Goal: Task Accomplishment & Management: Manage account settings

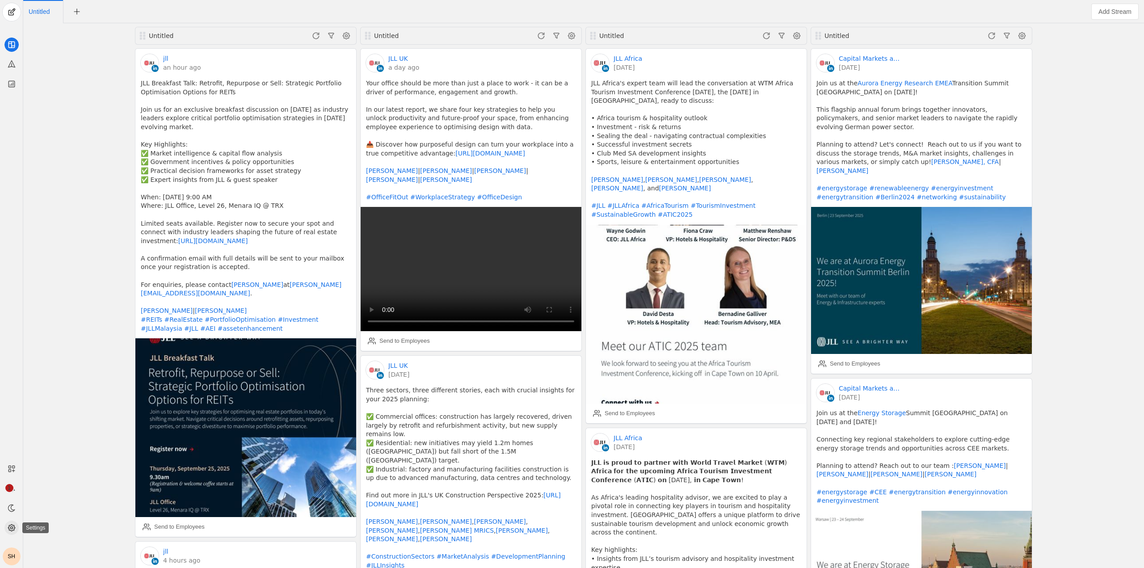
click at [14, 530] on icon at bounding box center [11, 527] width 9 height 9
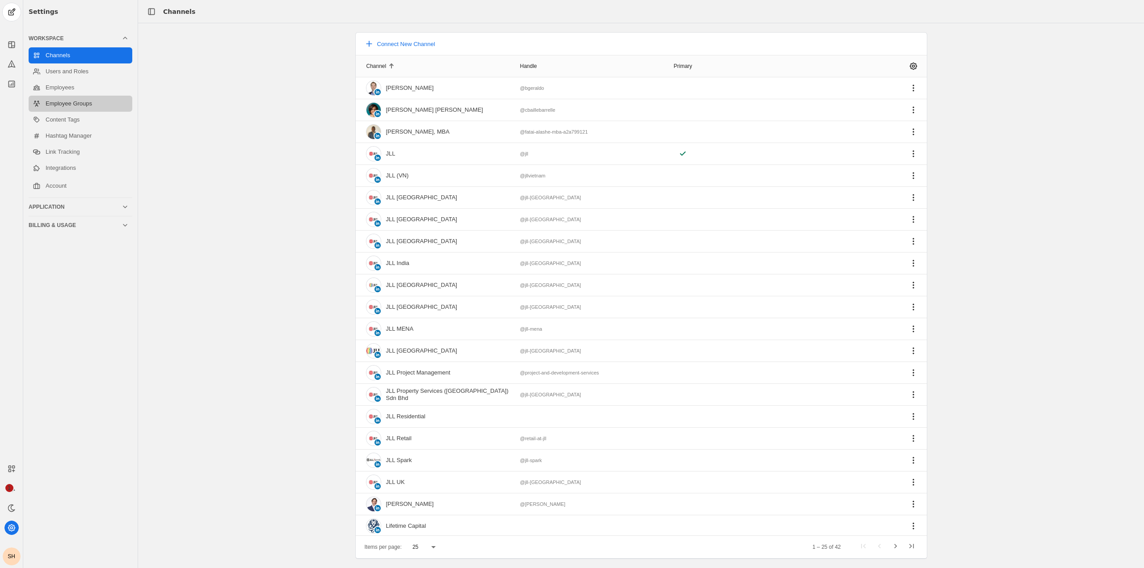
click at [84, 104] on link "Employee Groups" at bounding box center [81, 104] width 104 height 16
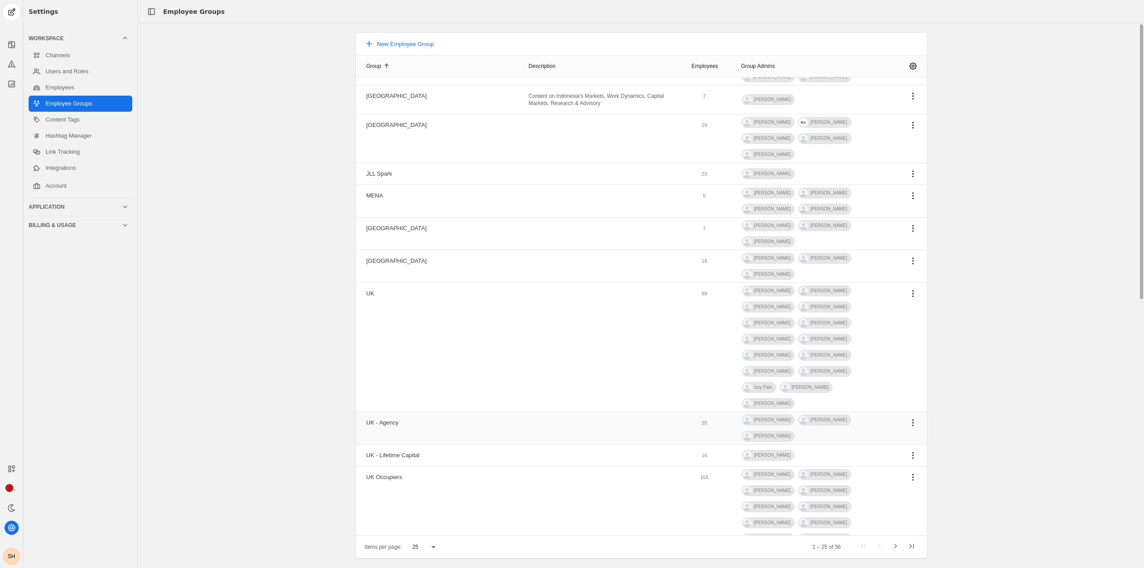
scroll to position [455, 0]
click at [894, 548] on span "Next page" at bounding box center [895, 547] width 16 height 16
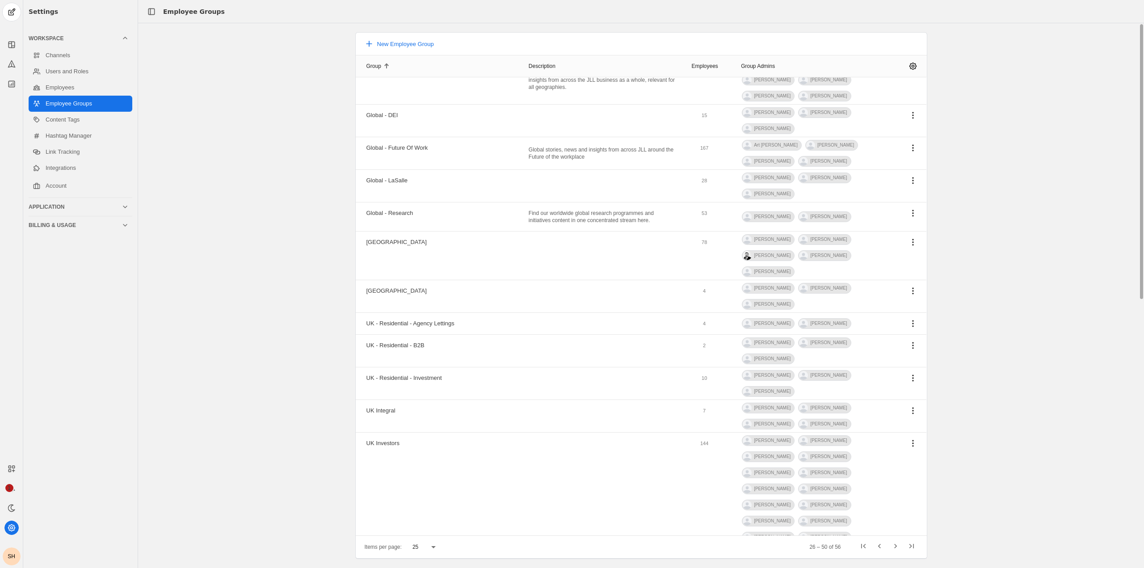
scroll to position [0, 0]
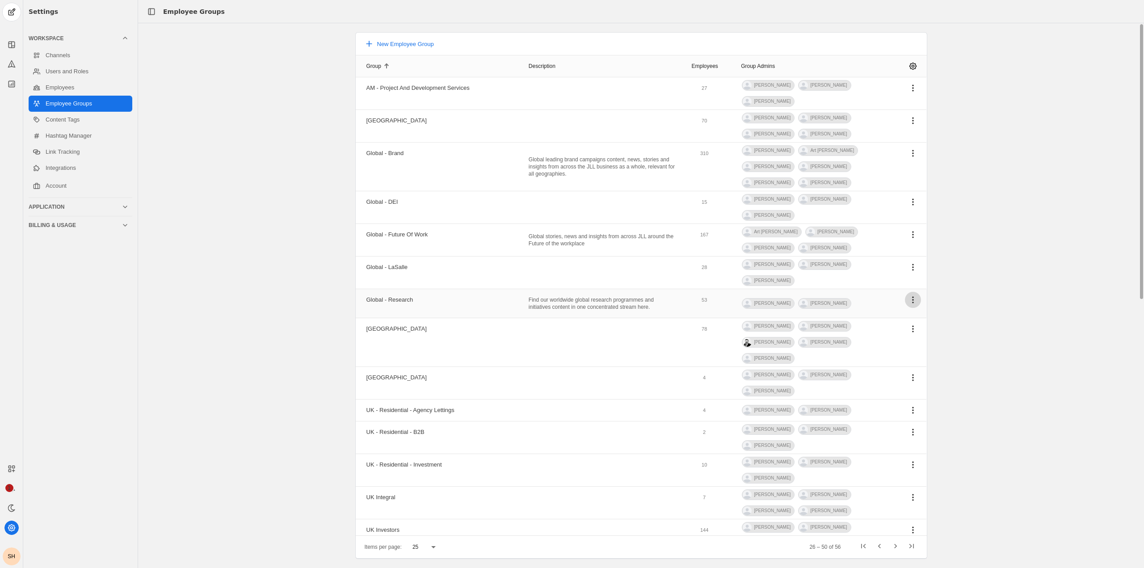
click at [908, 297] on span "undefined" at bounding box center [913, 300] width 16 height 16
click at [908, 297] on div at bounding box center [572, 284] width 1144 height 568
click at [702, 300] on div "53" at bounding box center [704, 299] width 5 height 21
click at [908, 298] on span "undefined" at bounding box center [913, 300] width 16 height 16
click at [885, 320] on app-basic-button "Edit Group" at bounding box center [870, 321] width 88 height 7
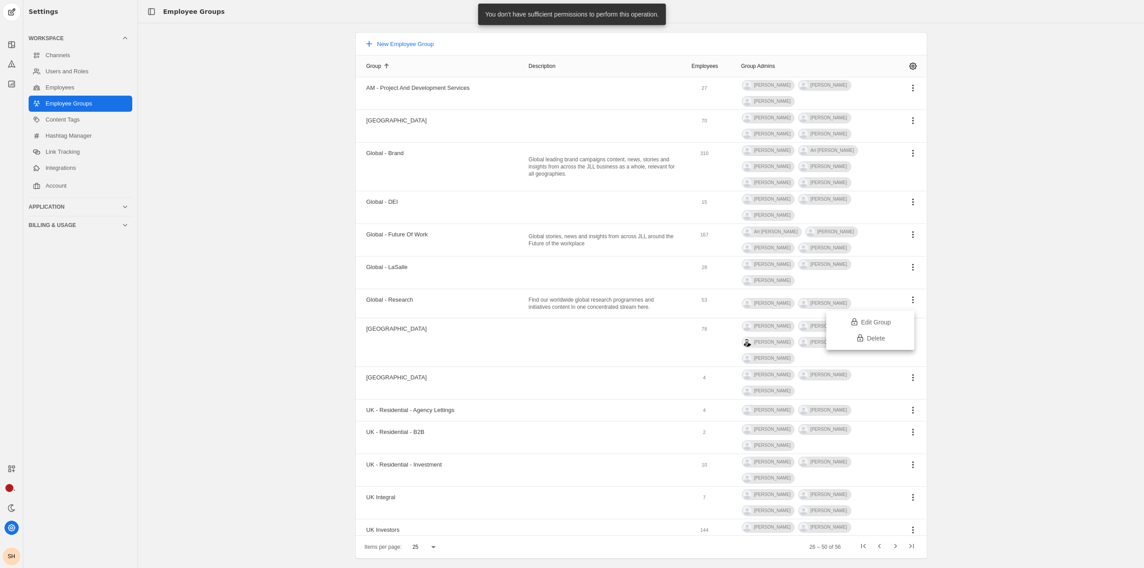
click at [904, 68] on div at bounding box center [572, 284] width 1144 height 568
click at [905, 68] on span "undefined" at bounding box center [913, 66] width 16 height 16
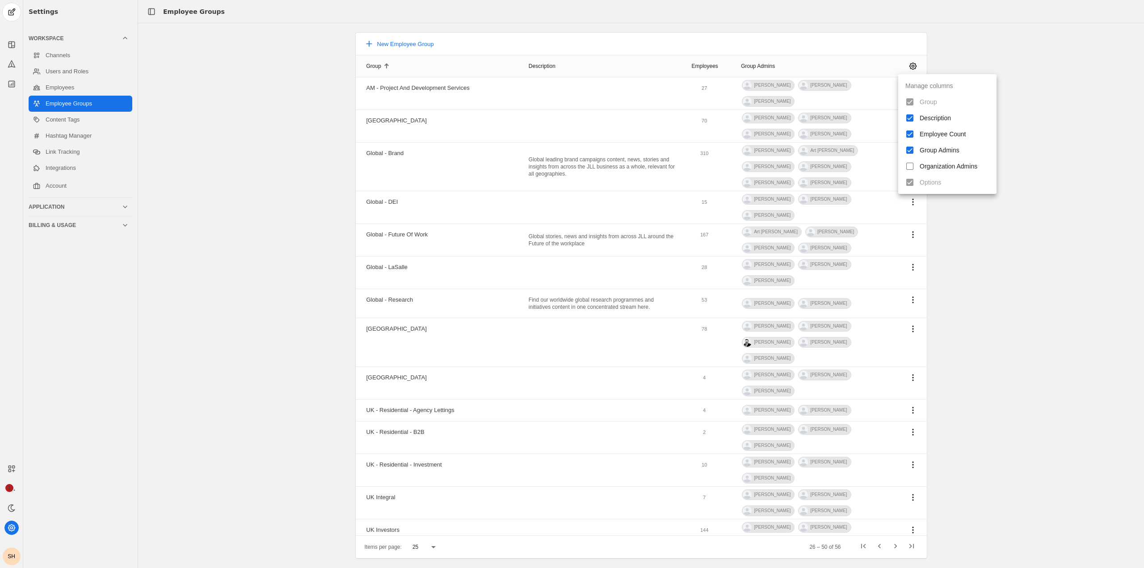
click at [904, 68] on div at bounding box center [572, 284] width 1144 height 568
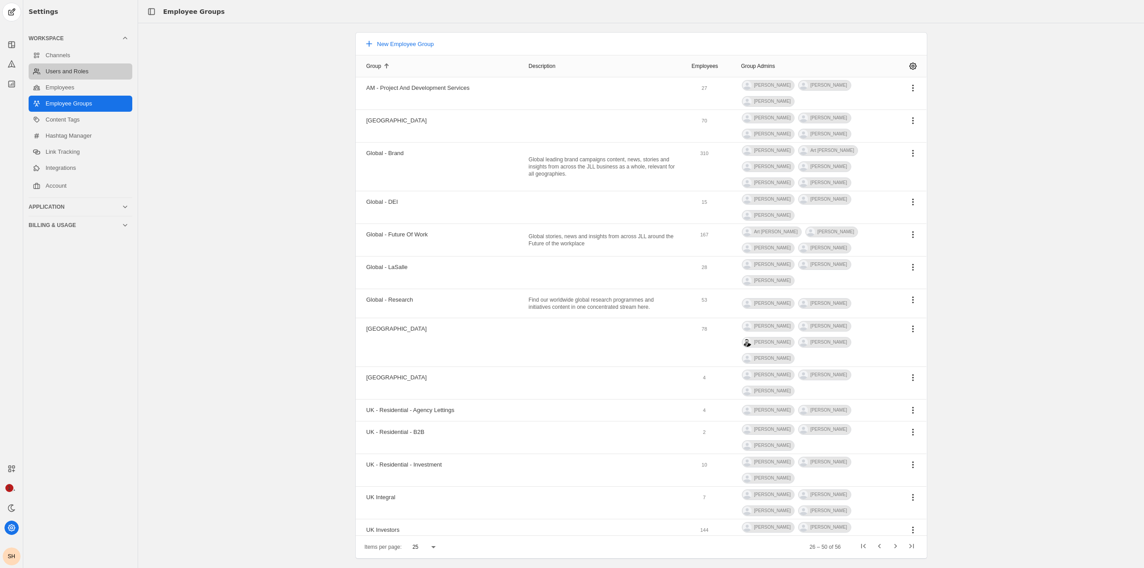
click at [71, 74] on link "Users and Roles" at bounding box center [81, 71] width 104 height 16
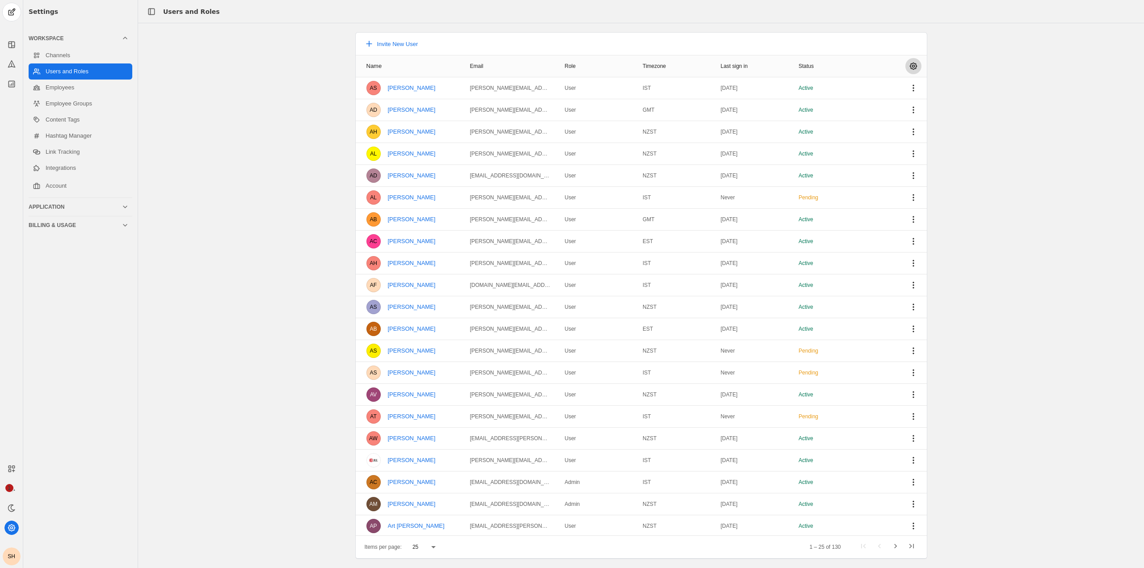
click at [908, 62] on span "undefined" at bounding box center [913, 66] width 16 height 16
click at [908, 62] on div at bounding box center [572, 284] width 1144 height 568
click at [71, 86] on link "Employees" at bounding box center [81, 88] width 104 height 16
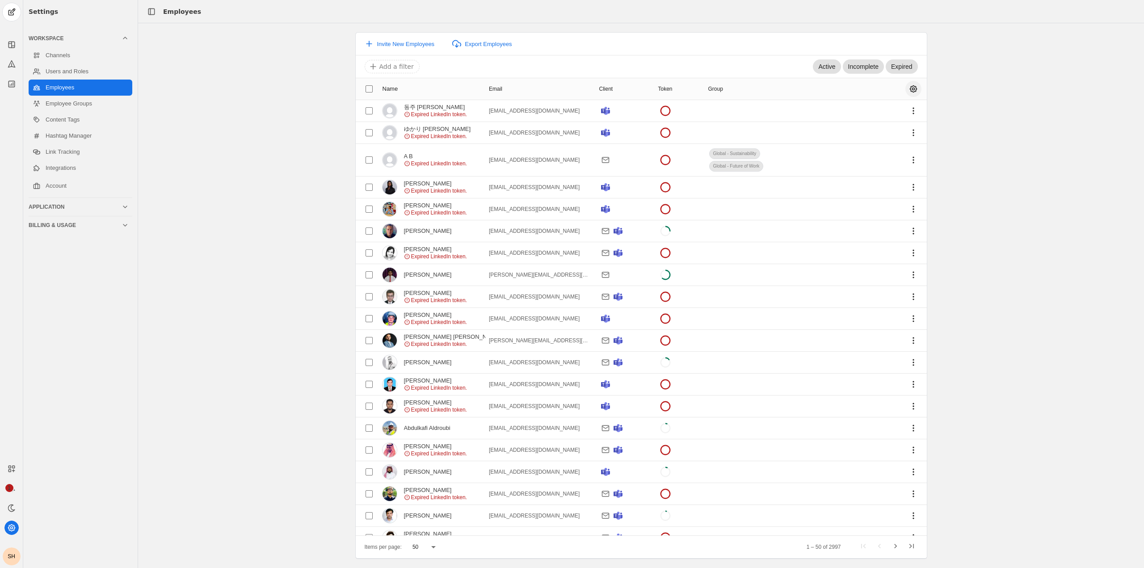
click at [905, 88] on span "undefined" at bounding box center [913, 89] width 16 height 16
click at [910, 157] on input "Email" at bounding box center [910, 157] width 16 height 16
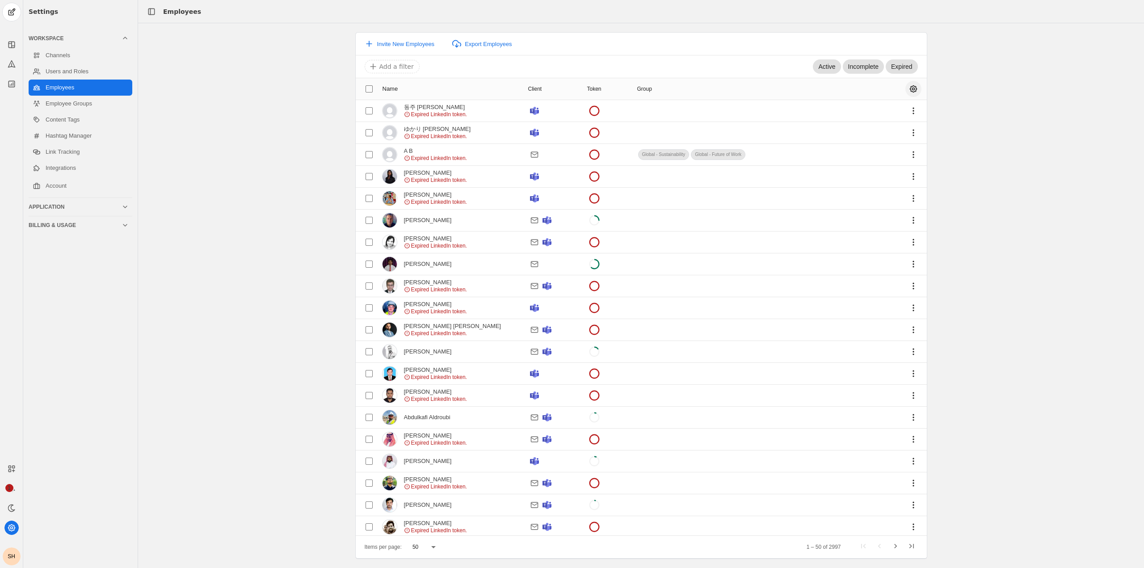
click at [905, 85] on span "undefined" at bounding box center [913, 89] width 16 height 16
click at [911, 177] on input "Client" at bounding box center [910, 173] width 16 height 16
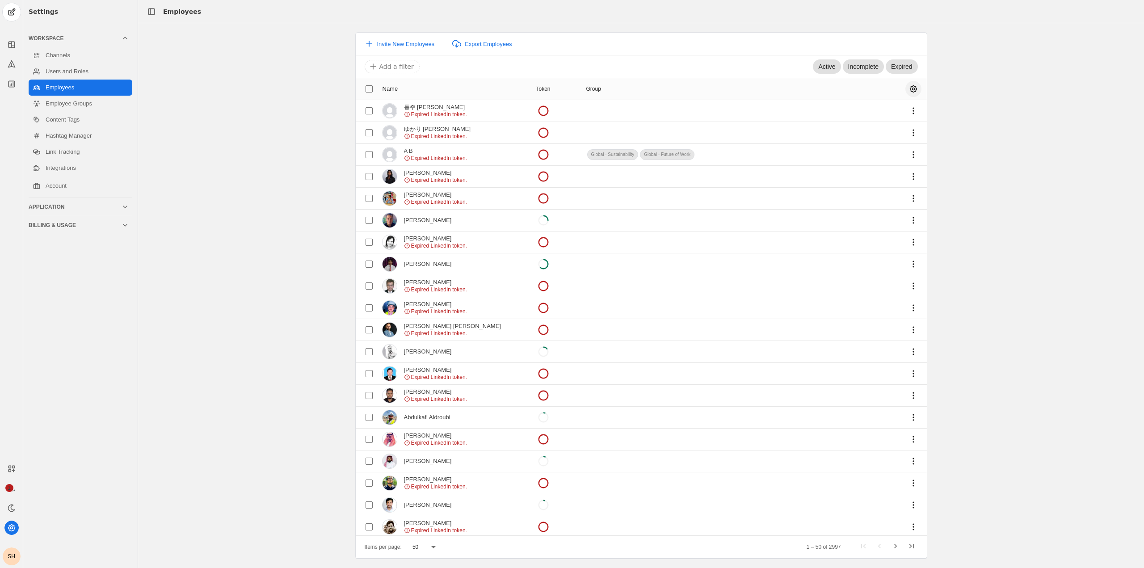
click at [906, 93] on span "undefined" at bounding box center [913, 89] width 16 height 16
click at [909, 191] on input "Token" at bounding box center [910, 189] width 16 height 16
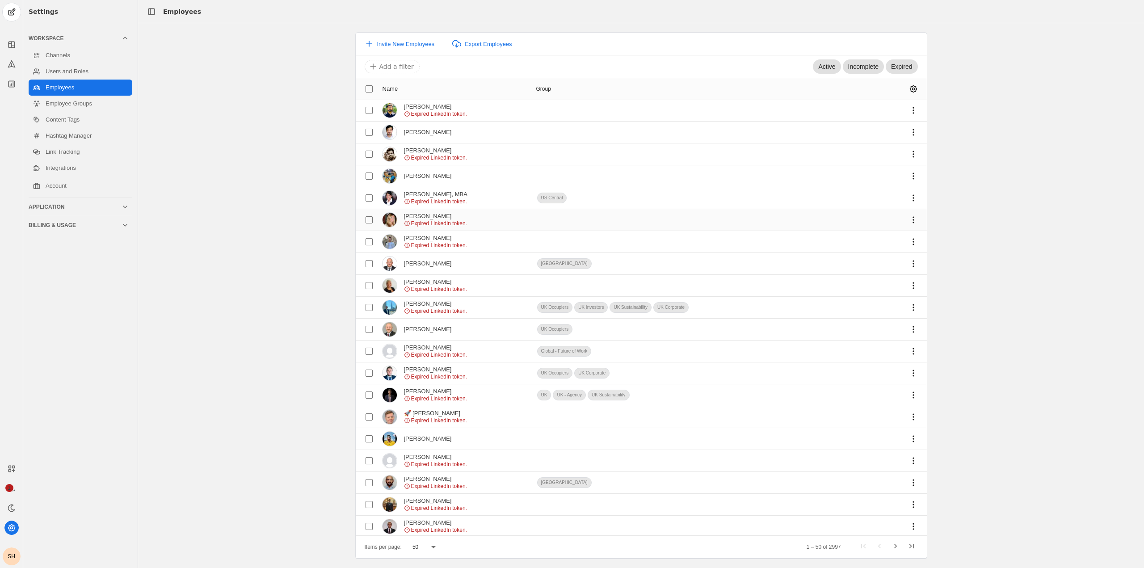
scroll to position [402, 0]
